Goal: Information Seeking & Learning: Get advice/opinions

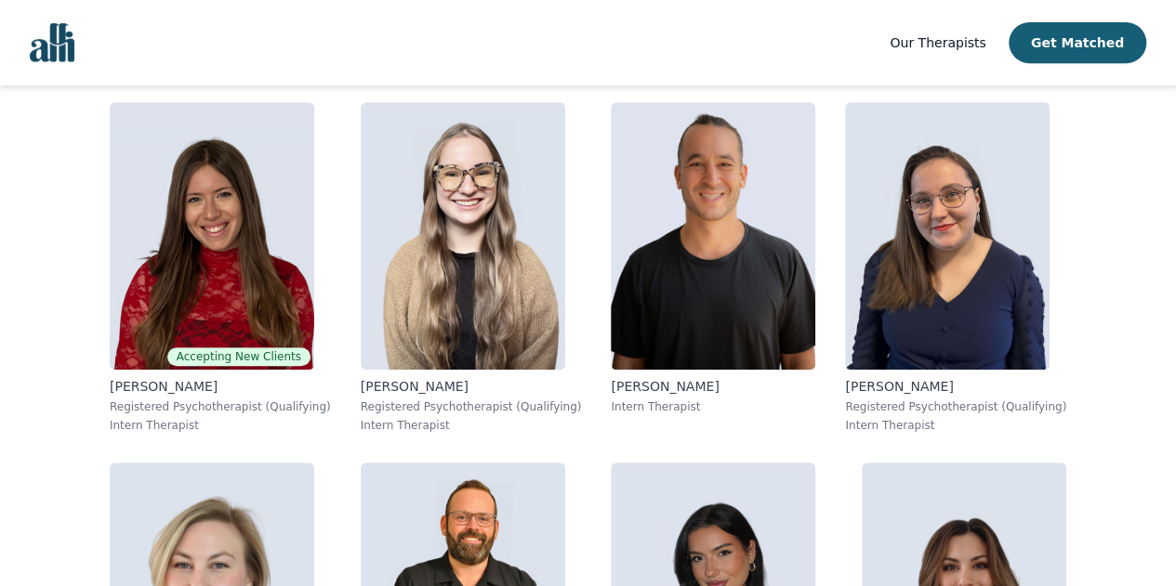
scroll to position [394, 0]
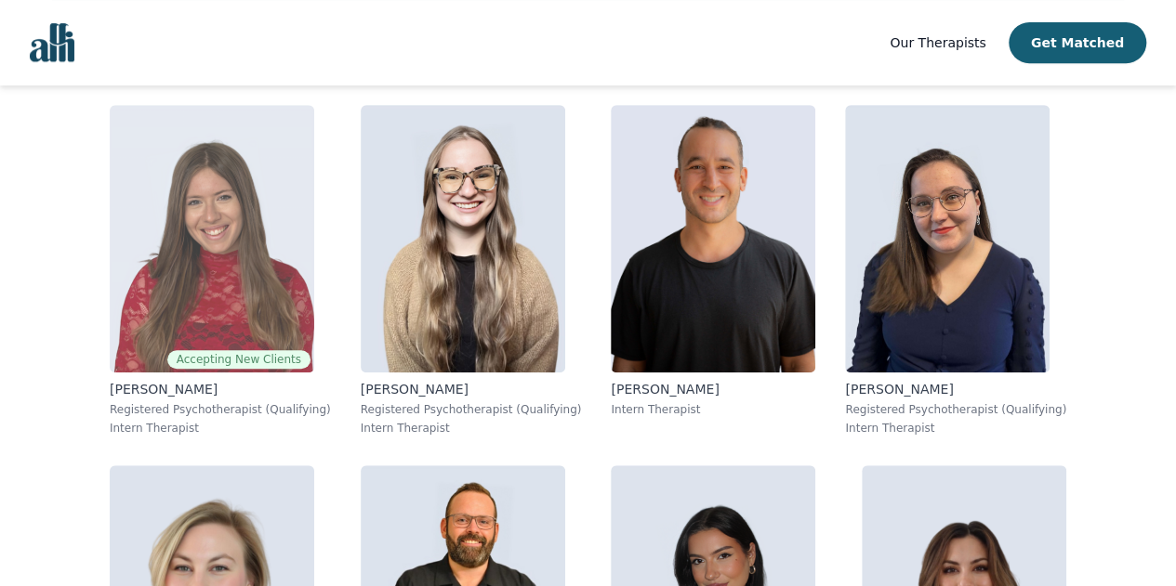
click at [294, 274] on img at bounding box center [212, 239] width 204 height 268
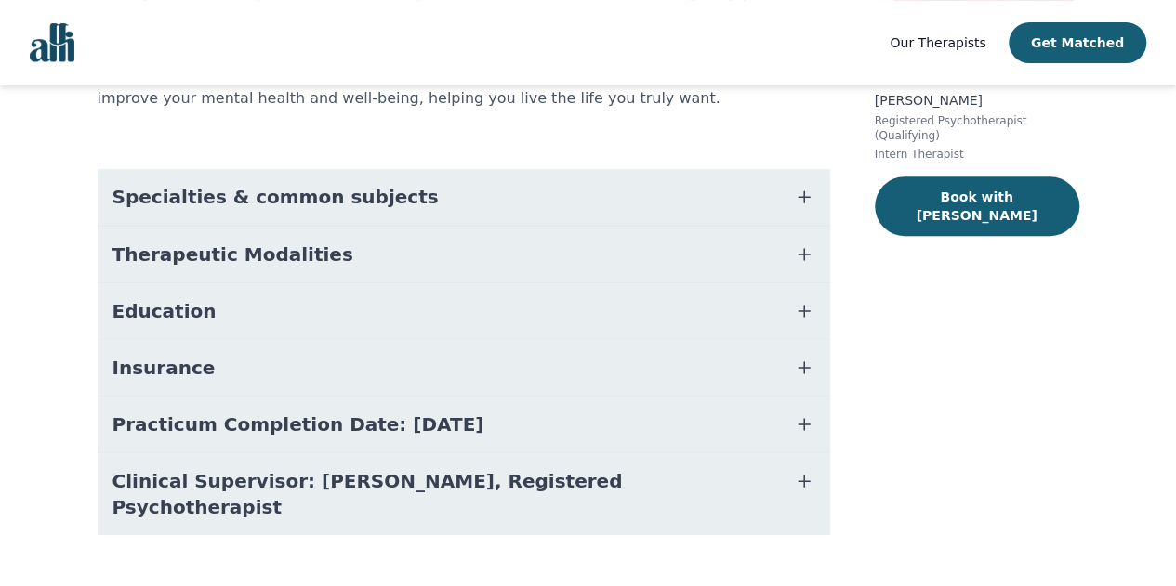
scroll to position [309, 0]
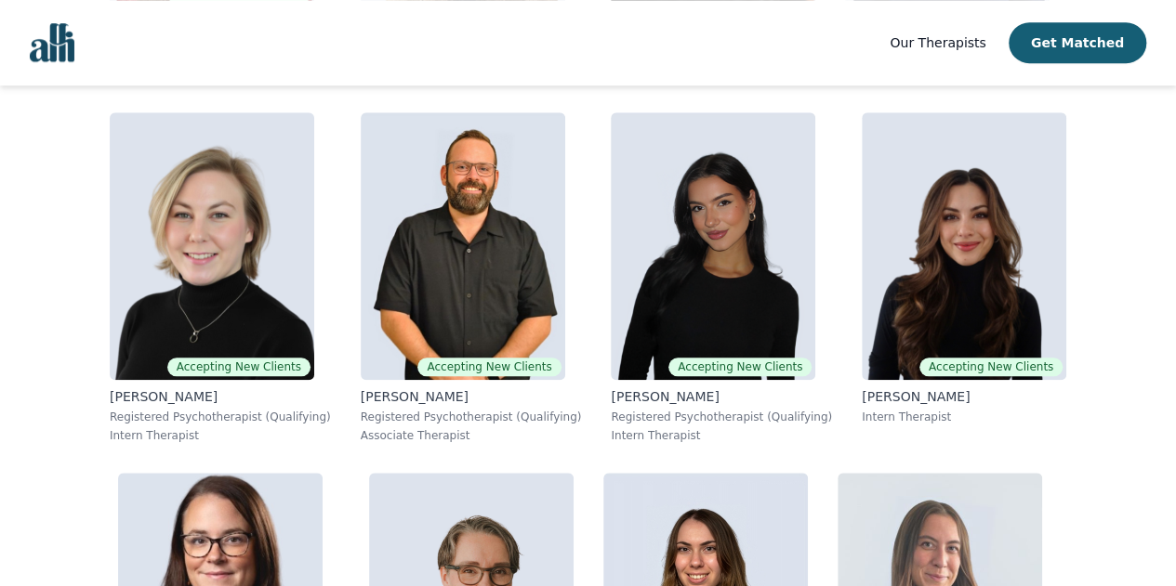
scroll to position [749, 0]
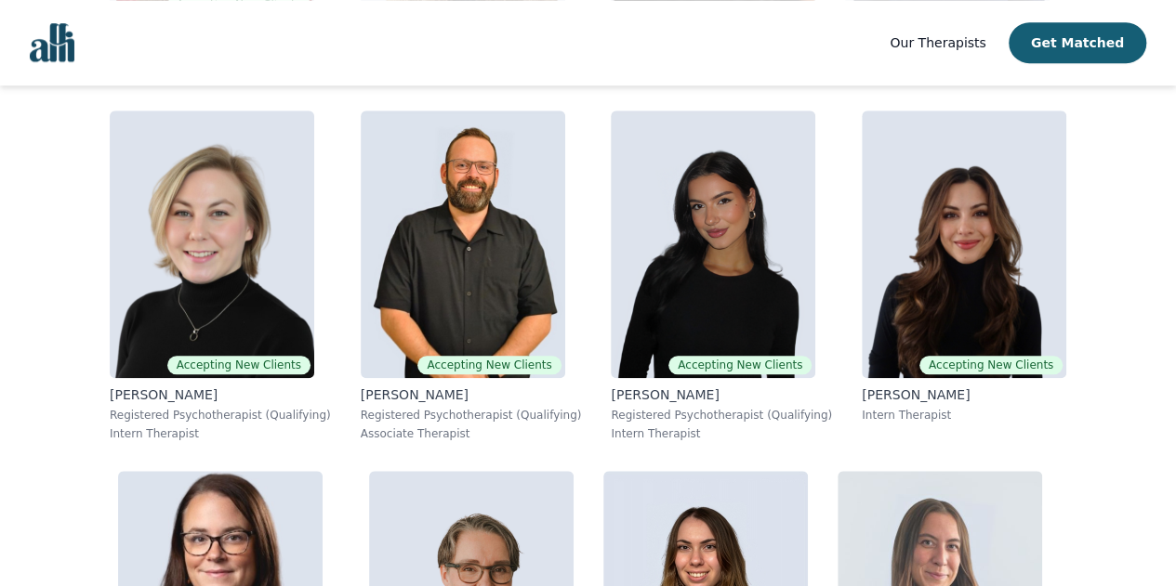
click at [896, 287] on img at bounding box center [964, 245] width 204 height 268
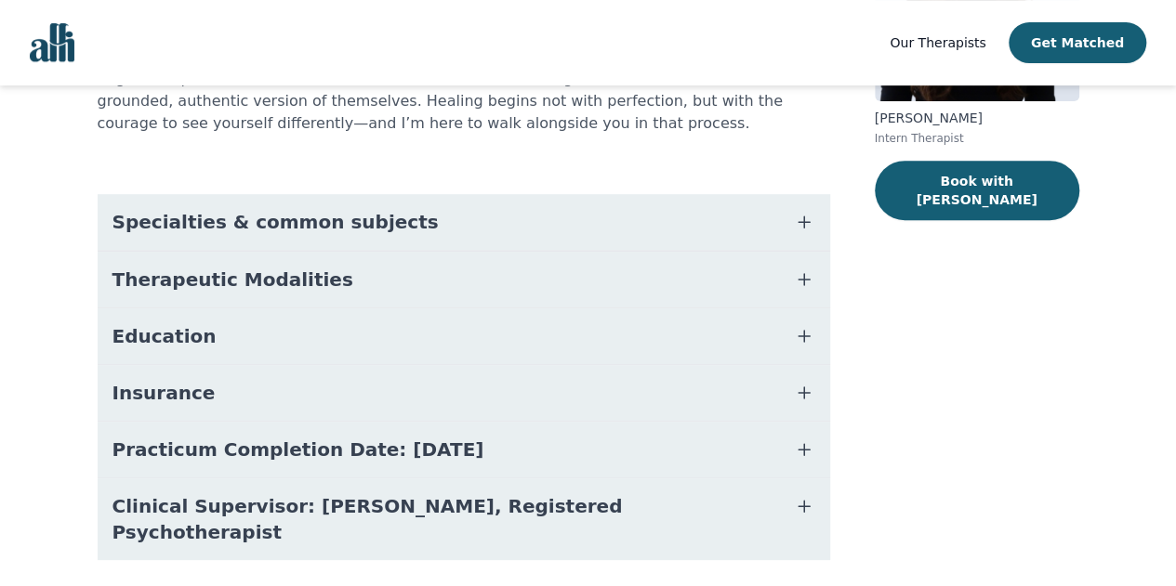
scroll to position [309, 0]
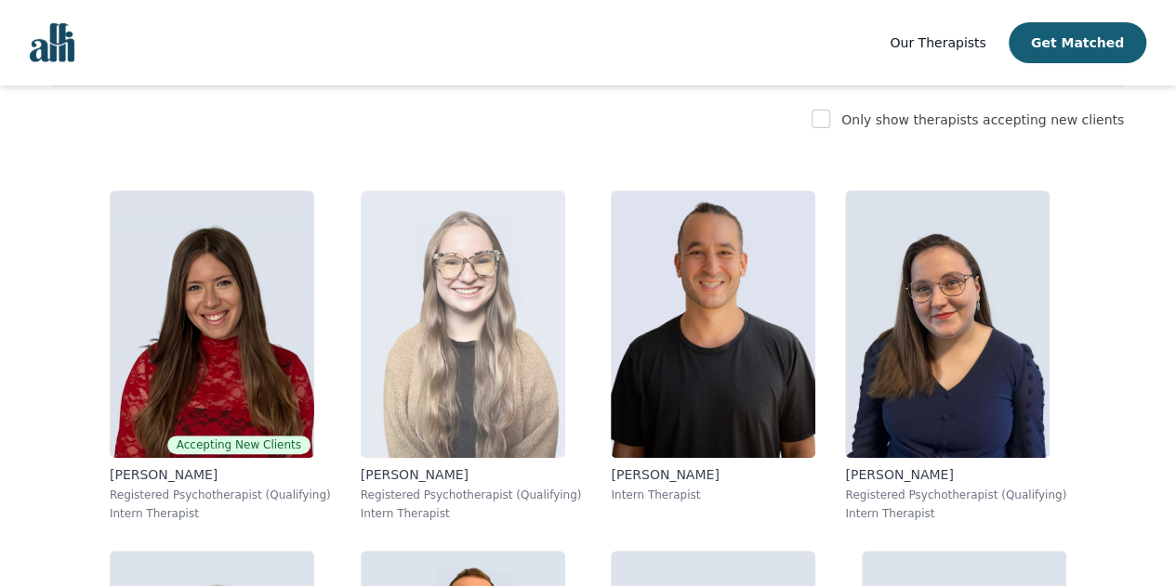
click at [517, 298] on img at bounding box center [463, 325] width 204 height 268
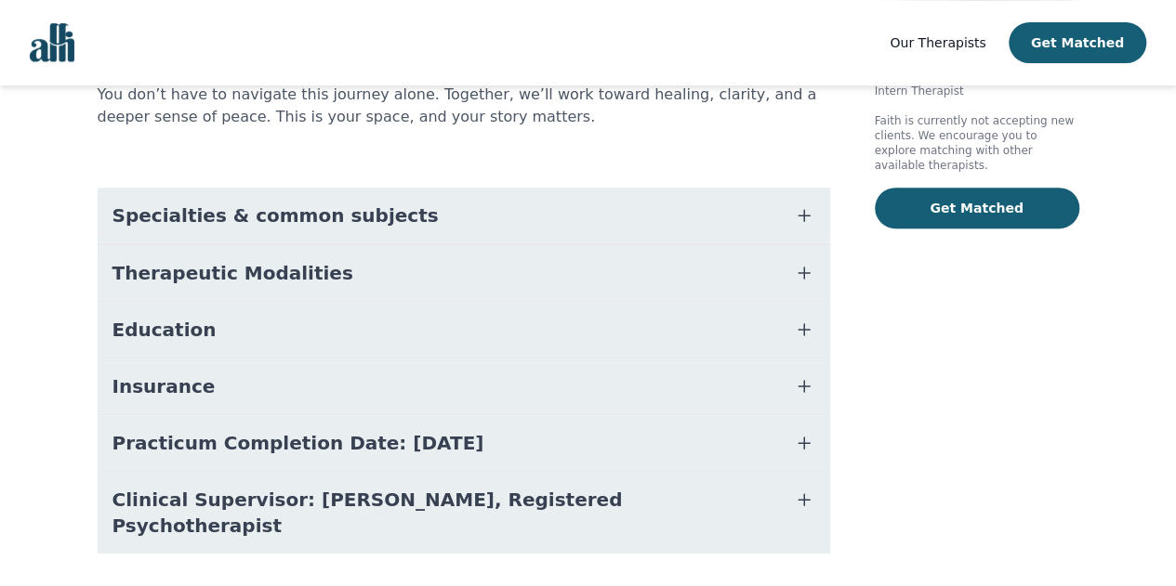
scroll to position [405, 0]
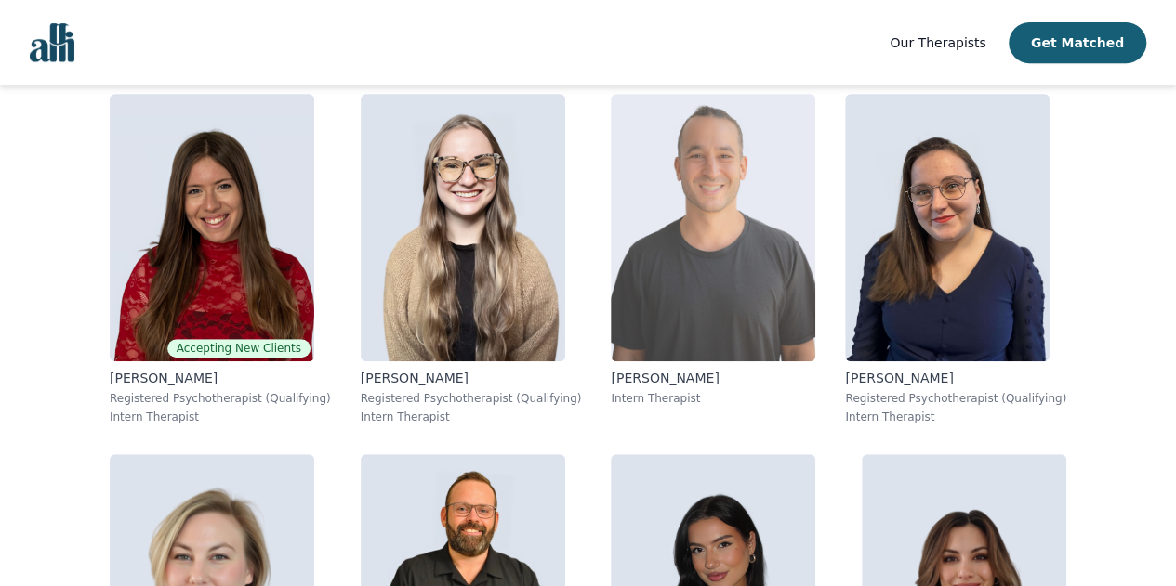
click at [699, 218] on img at bounding box center [713, 228] width 204 height 268
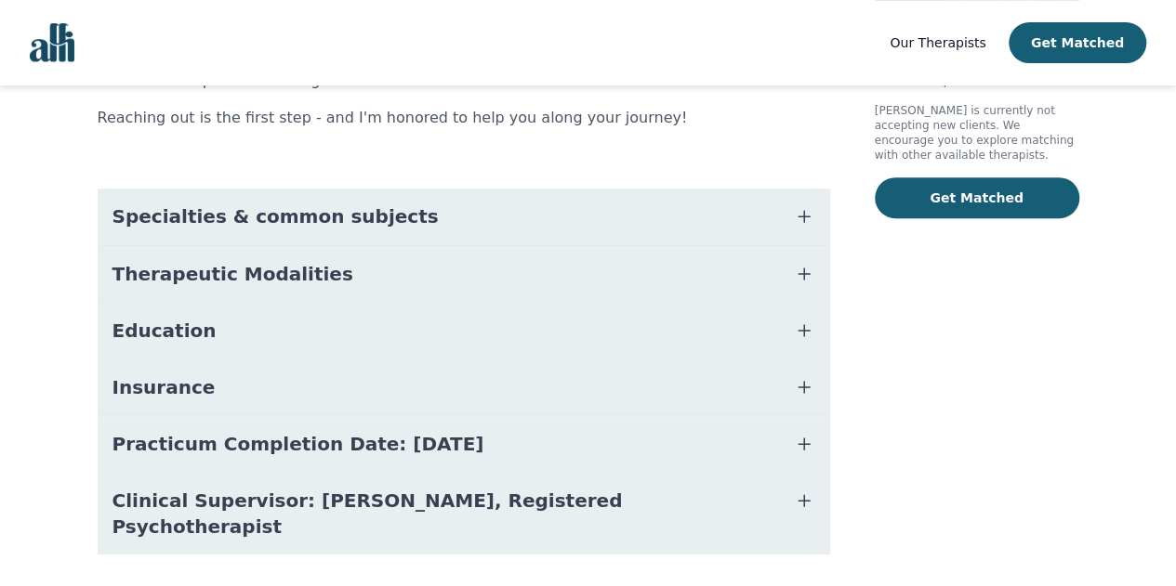
scroll to position [361, 0]
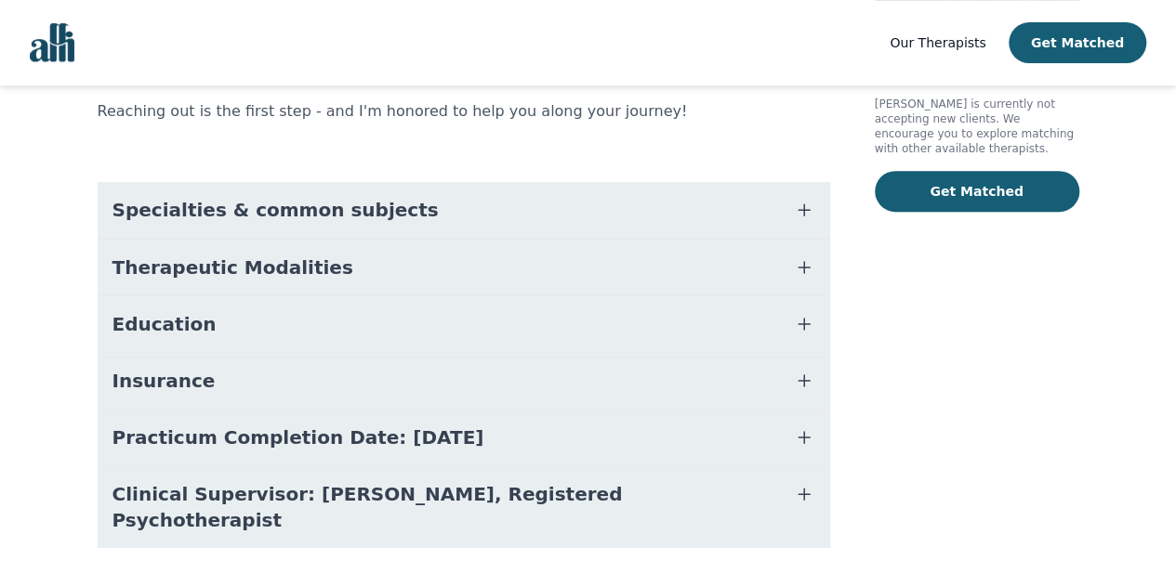
click at [387, 499] on div "About [PERSON_NAME] People come to therapy for many reasons - navigating stress…" at bounding box center [464, 200] width 732 height 786
click at [414, 482] on button "Clinical Supervisor: [PERSON_NAME], Registered Psychotherapist" at bounding box center [464, 508] width 732 height 82
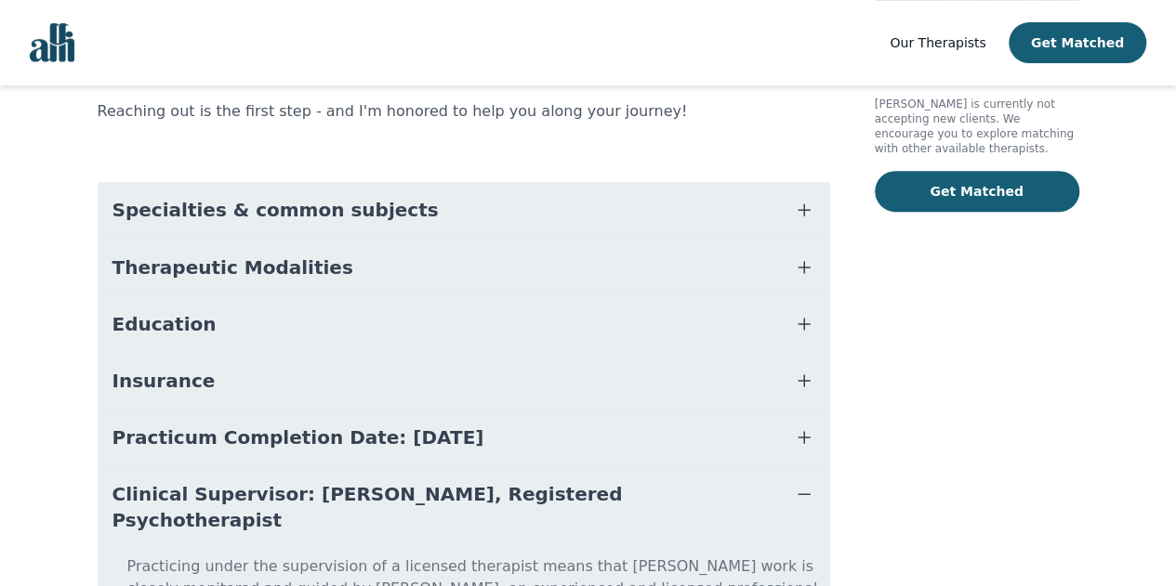
scroll to position [457, 0]
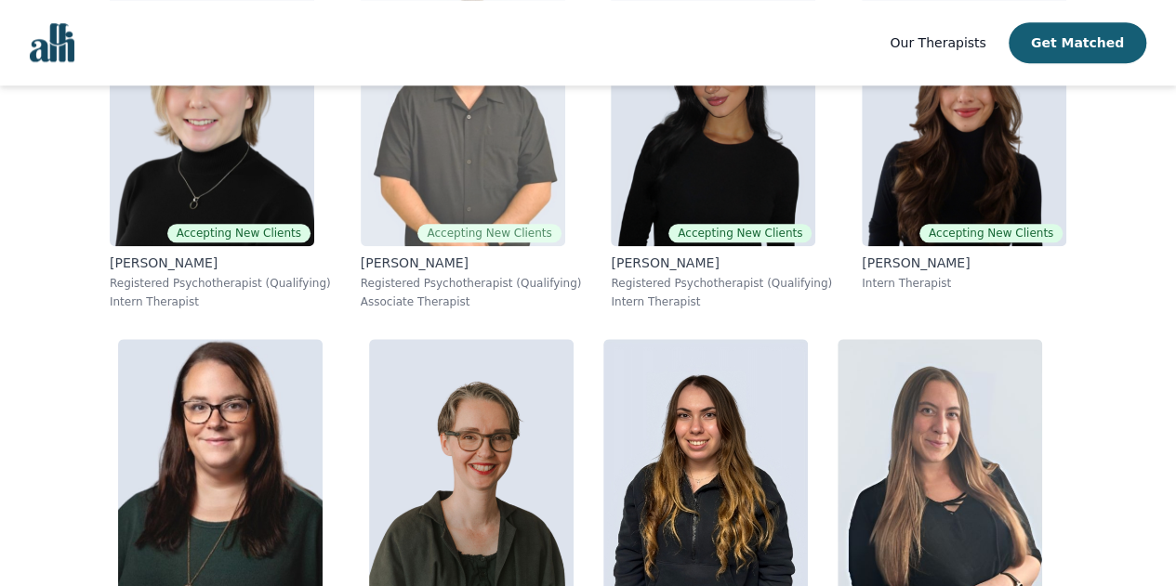
click at [511, 164] on img at bounding box center [463, 113] width 204 height 268
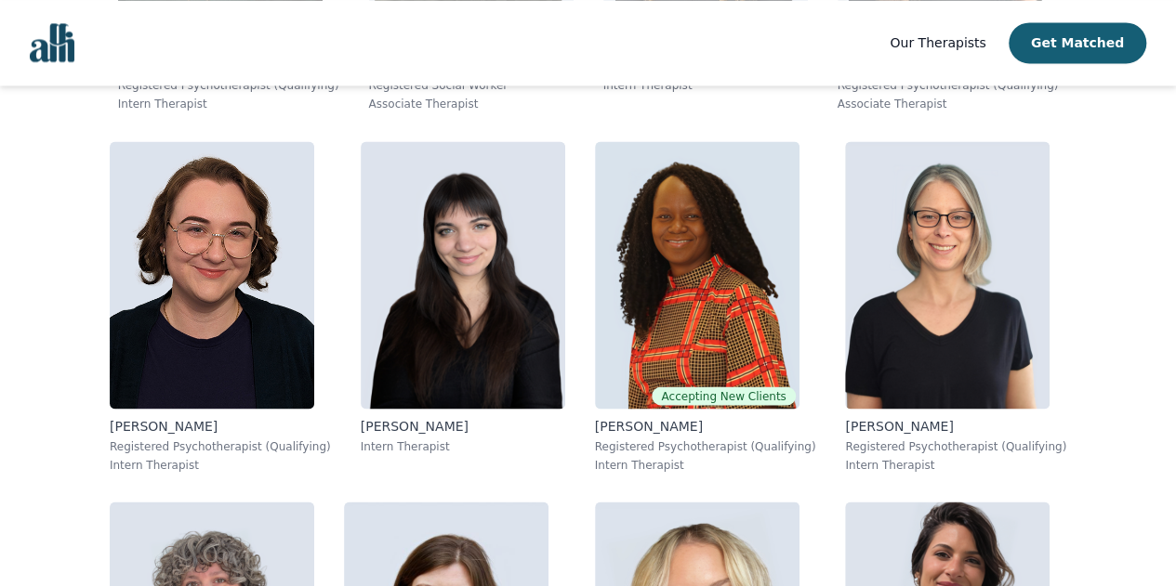
click at [706, 269] on img at bounding box center [697, 275] width 204 height 268
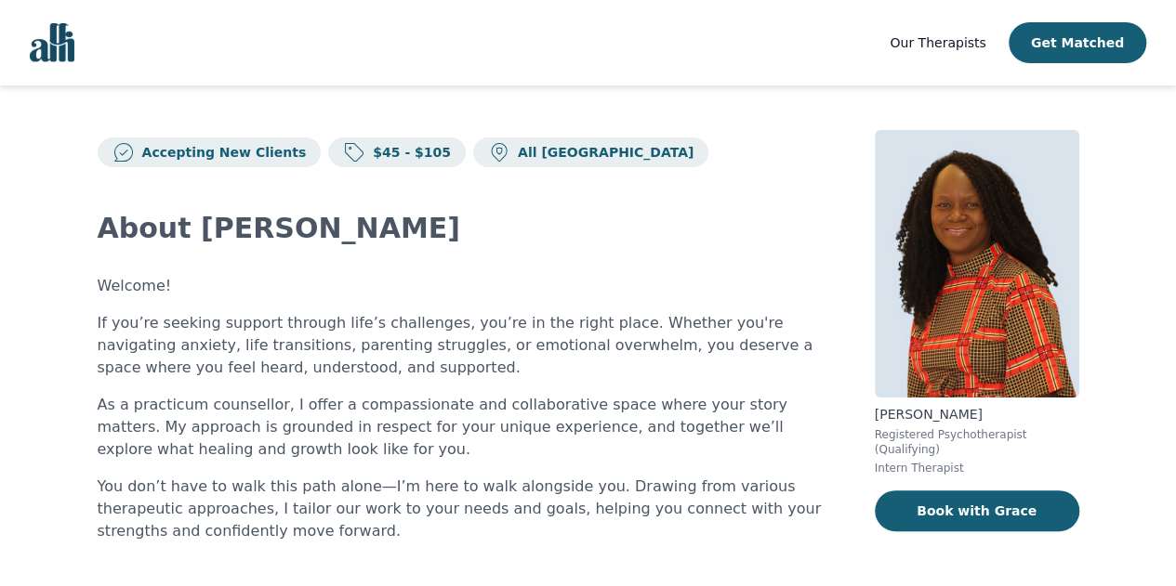
scroll to position [442, 0]
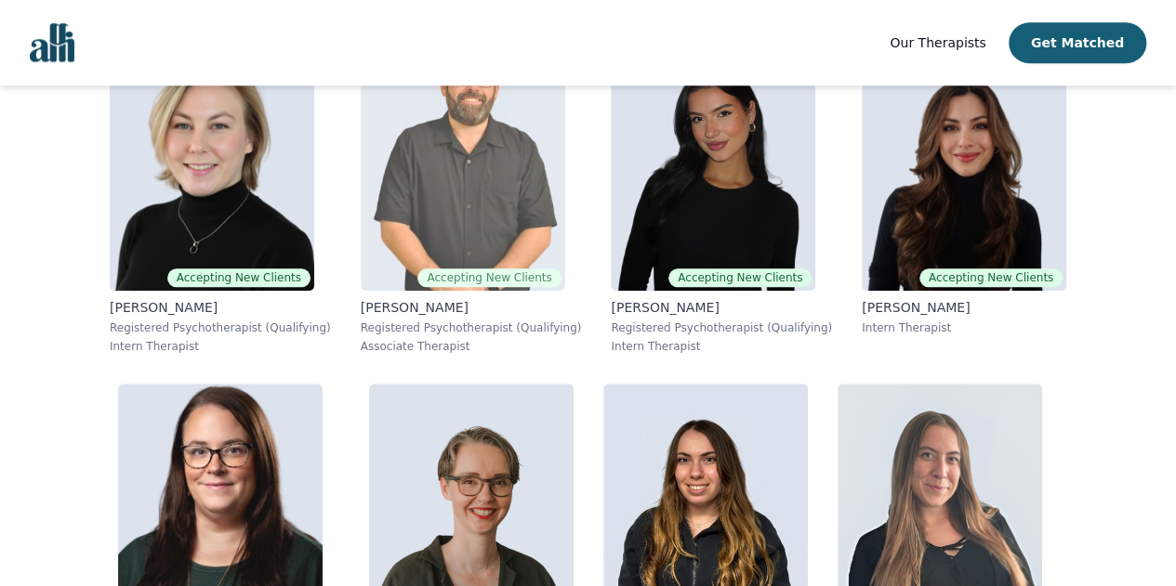
click at [525, 452] on img at bounding box center [471, 518] width 204 height 268
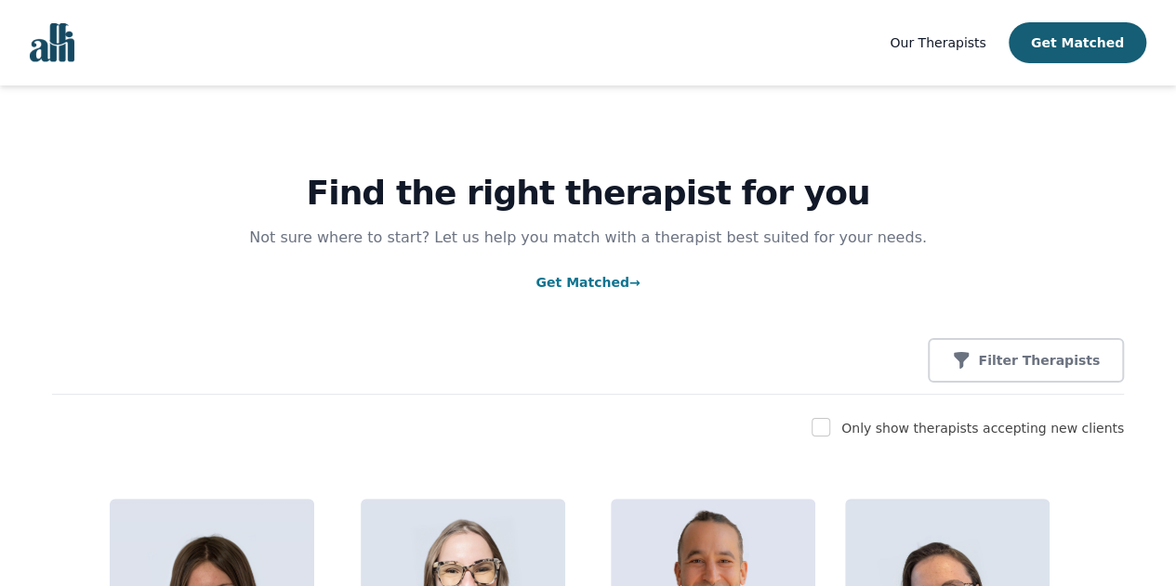
scroll to position [256, 0]
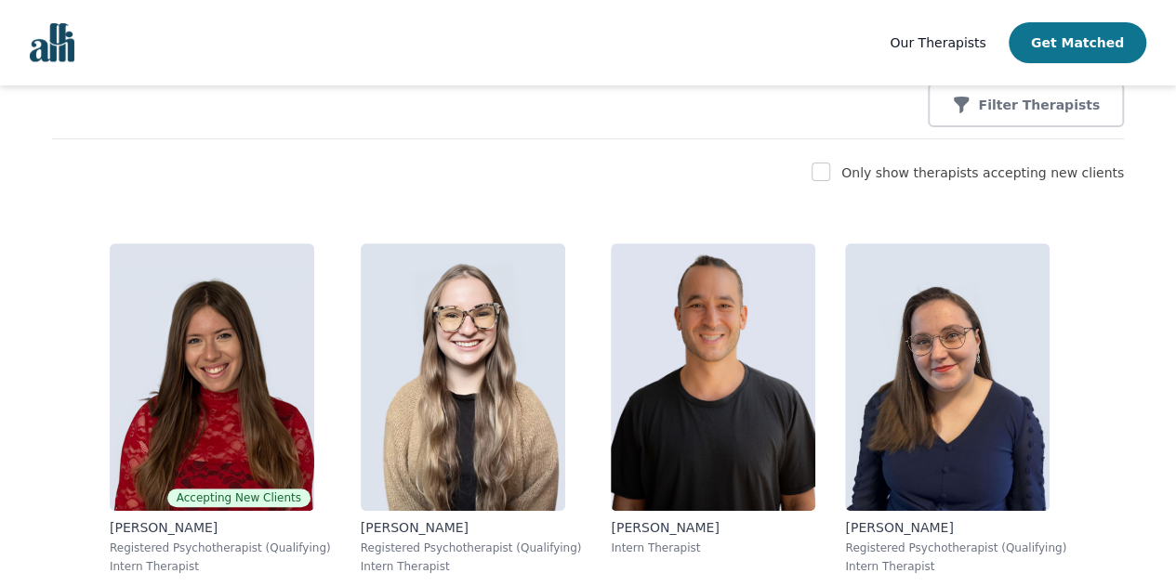
click at [1104, 46] on button "Get Matched" at bounding box center [1077, 42] width 138 height 41
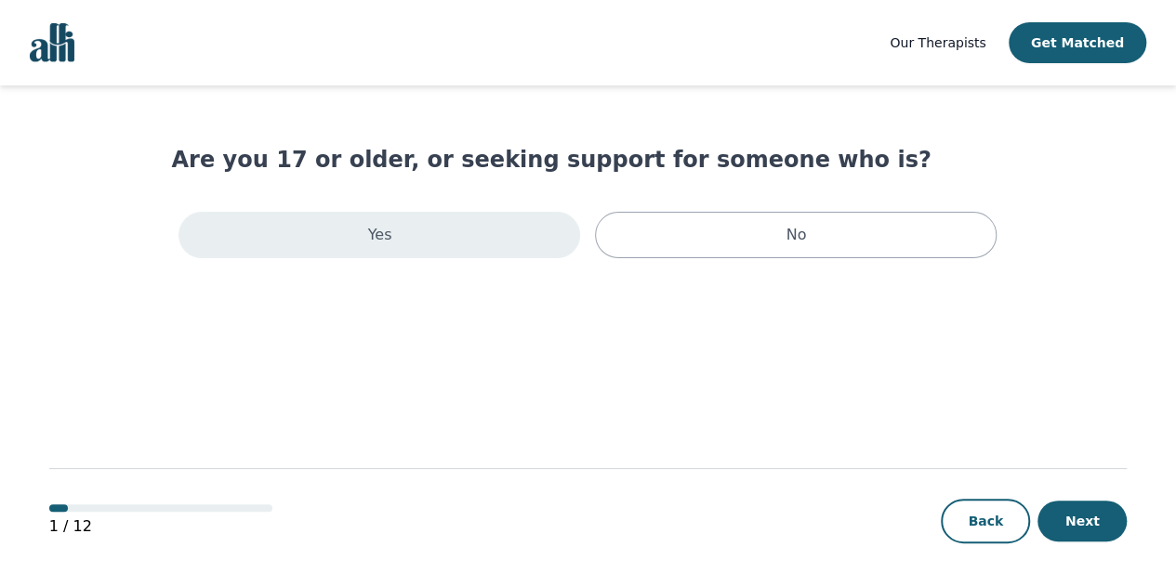
click at [476, 240] on div "Yes" at bounding box center [379, 235] width 402 height 46
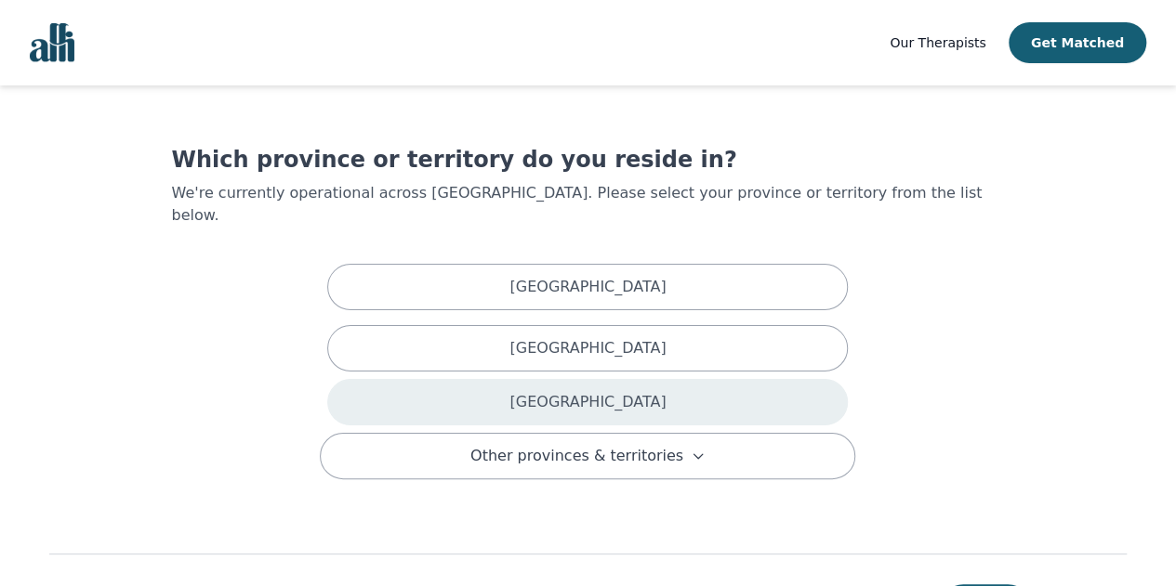
click at [631, 389] on div "[GEOGRAPHIC_DATA]" at bounding box center [587, 402] width 520 height 46
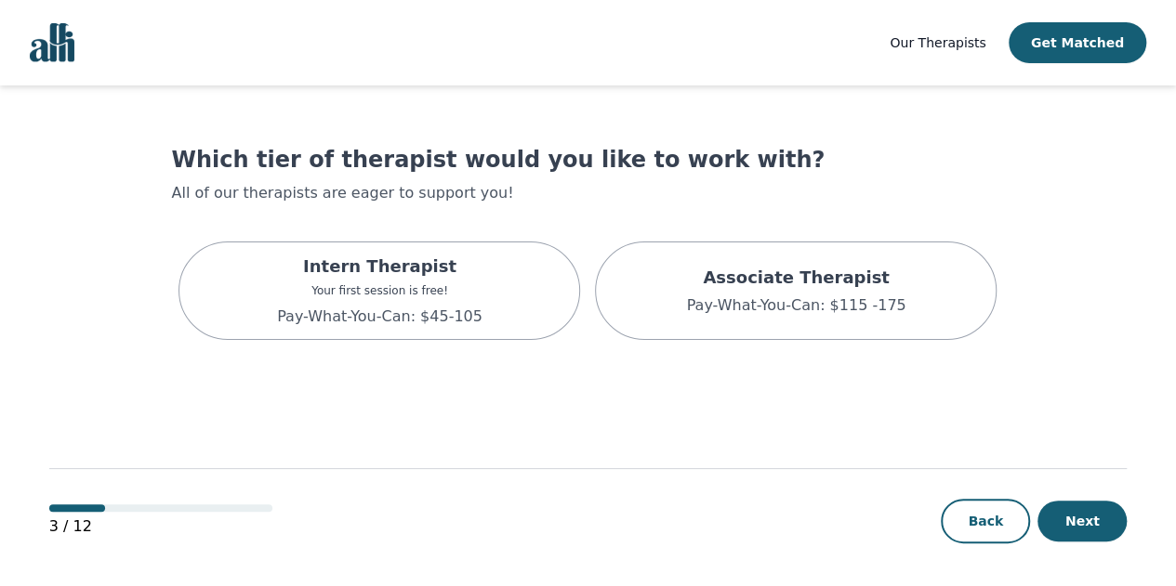
click at [55, 53] on img "Global" at bounding box center [52, 42] width 45 height 39
